Goal: Navigation & Orientation: Find specific page/section

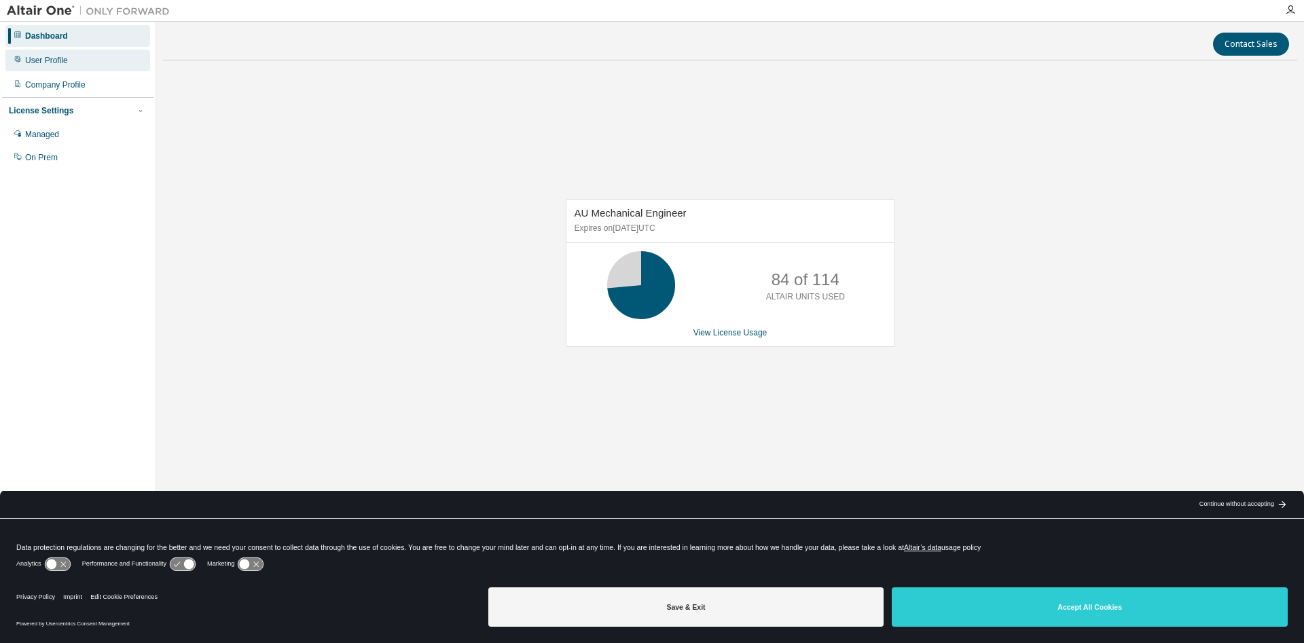
click at [31, 60] on div "User Profile" at bounding box center [46, 60] width 43 height 11
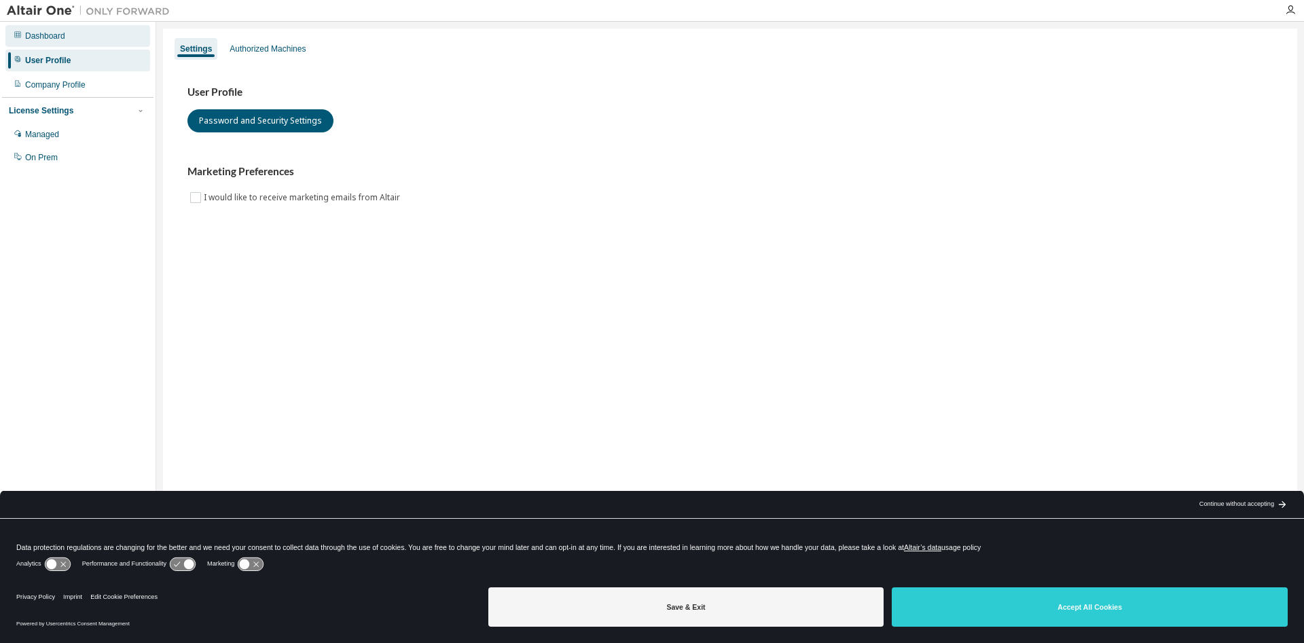
click at [46, 37] on div "Dashboard" at bounding box center [45, 36] width 40 height 11
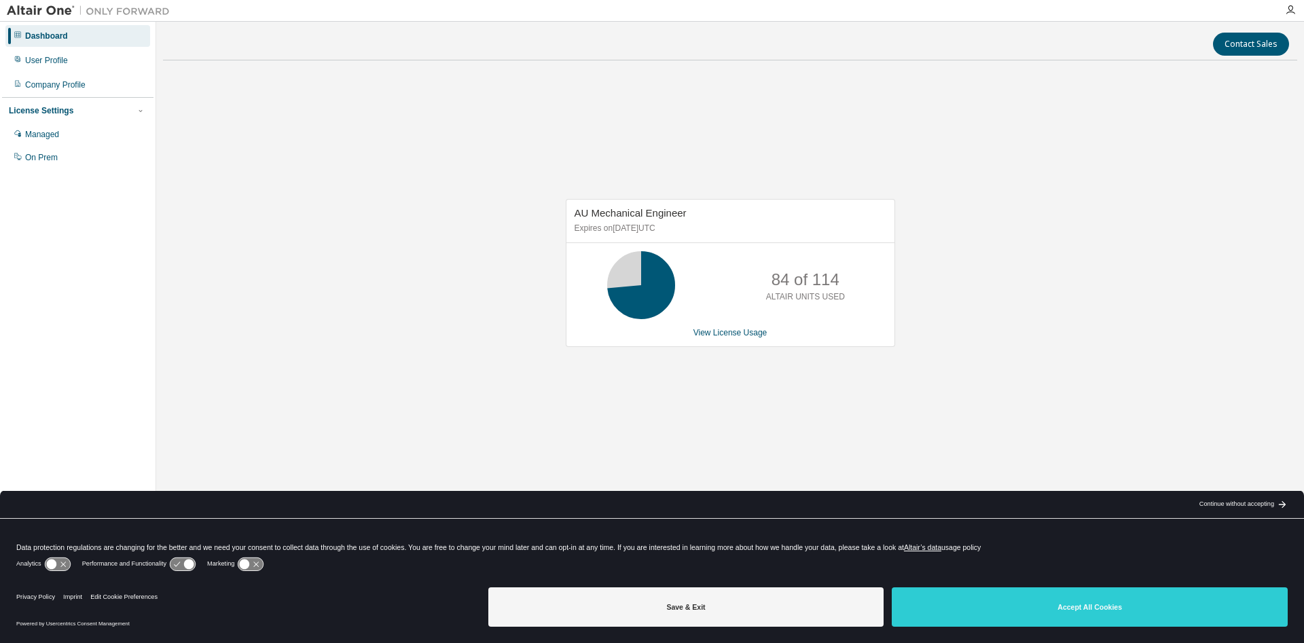
click at [1289, 4] on div at bounding box center [1289, 10] width 27 height 20
click at [1290, 13] on icon "button" at bounding box center [1290, 10] width 11 height 11
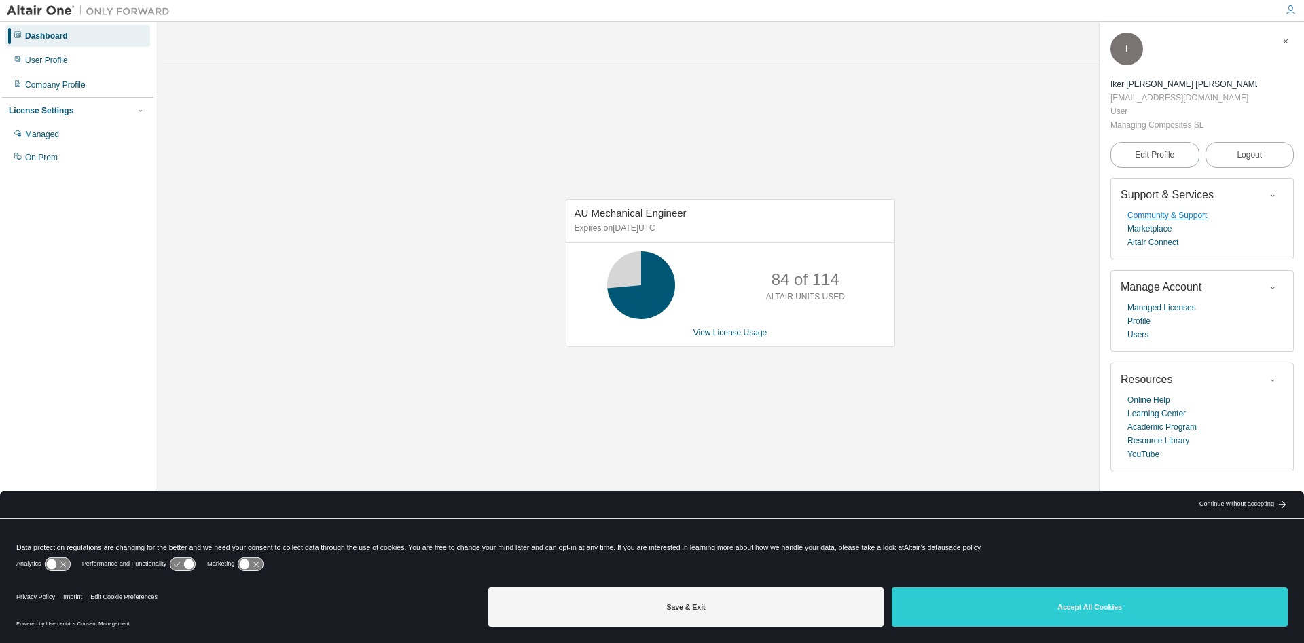
click at [1178, 208] on link "Community & Support" at bounding box center [1166, 215] width 79 height 14
